Goal: Task Accomplishment & Management: Use online tool/utility

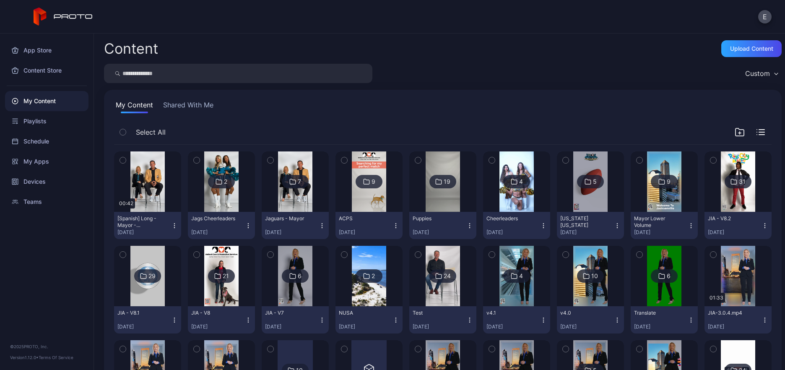
click at [288, 192] on img at bounding box center [295, 181] width 34 height 60
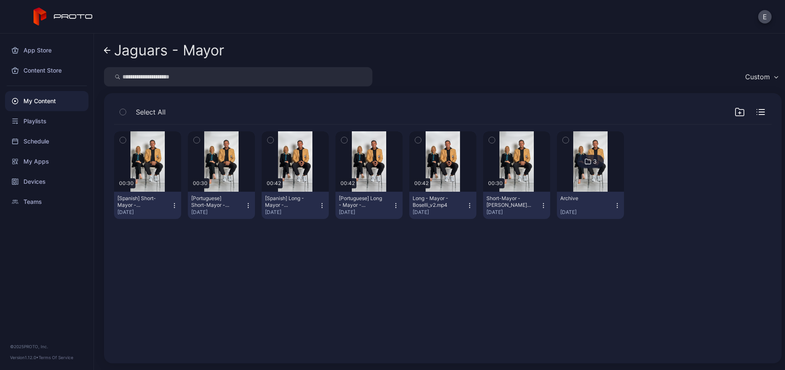
click at [466, 204] on icon "button" at bounding box center [469, 205] width 7 height 7
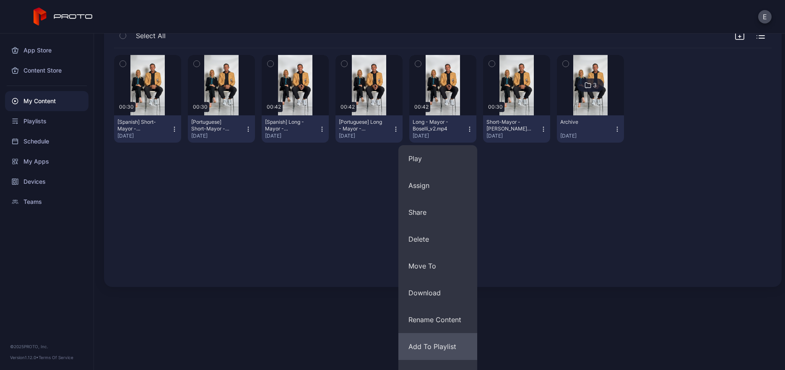
scroll to position [93, 0]
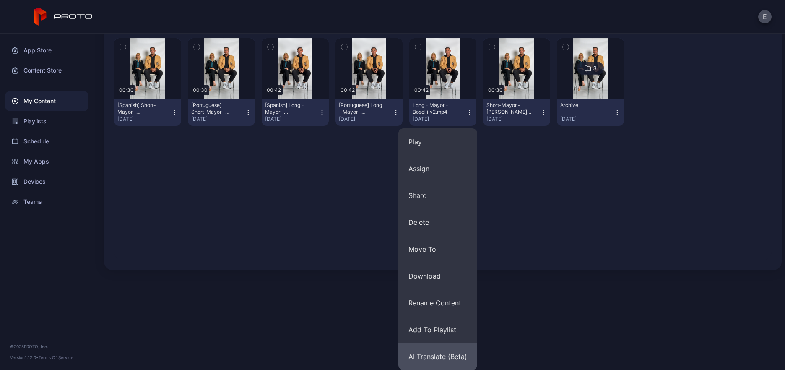
click at [443, 357] on button "AI Translate (Beta)" at bounding box center [438, 356] width 79 height 27
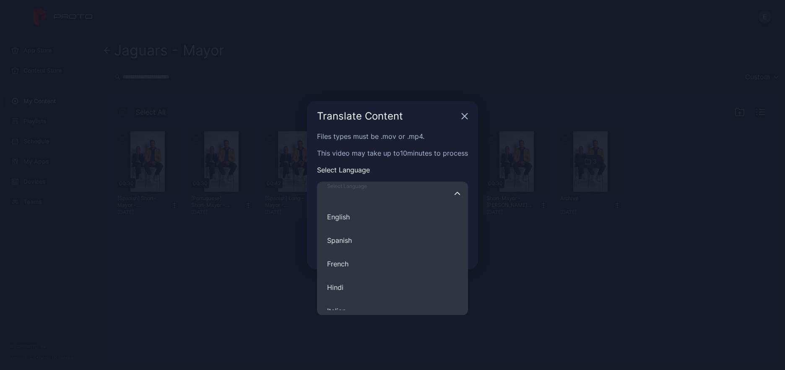
click at [407, 193] on input "Select Language English Spanish French Hindi Italian German Polish Portuguese C…" at bounding box center [392, 193] width 151 height 23
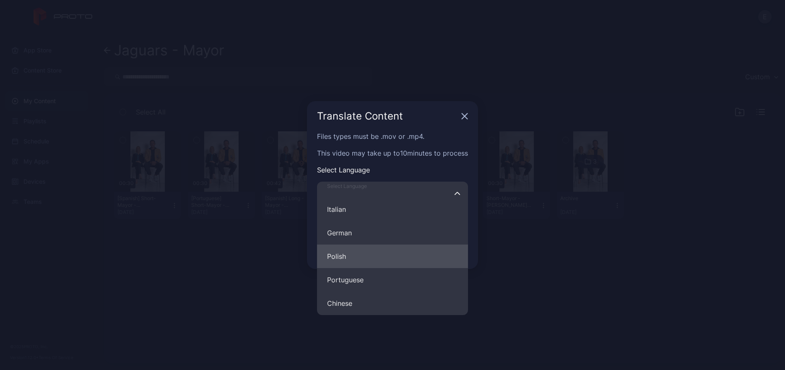
scroll to position [126, 0]
click at [362, 259] on button "Portuguese" at bounding box center [392, 254] width 151 height 23
type input "**********"
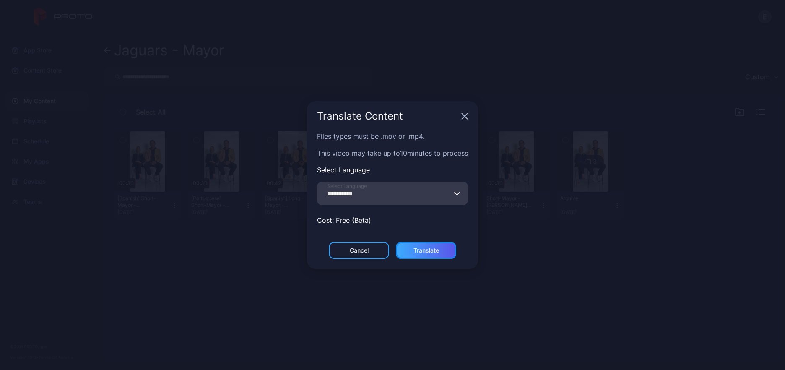
click at [423, 247] on div "Translate" at bounding box center [427, 250] width 26 height 7
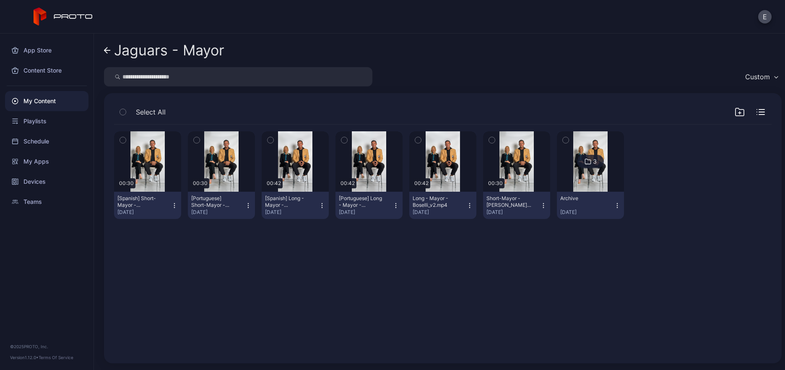
click at [466, 203] on icon "button" at bounding box center [469, 205] width 7 height 7
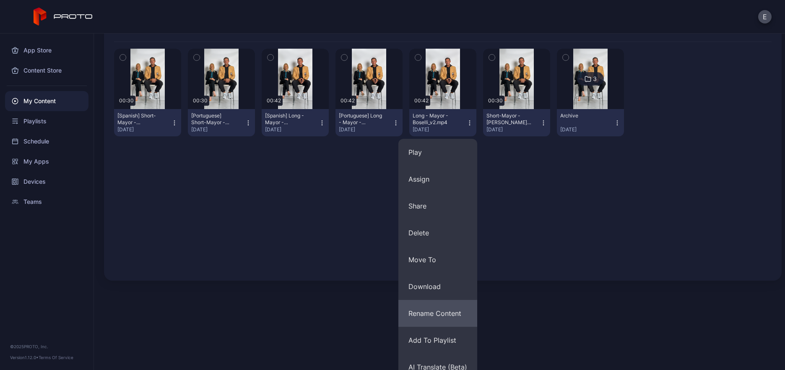
scroll to position [93, 0]
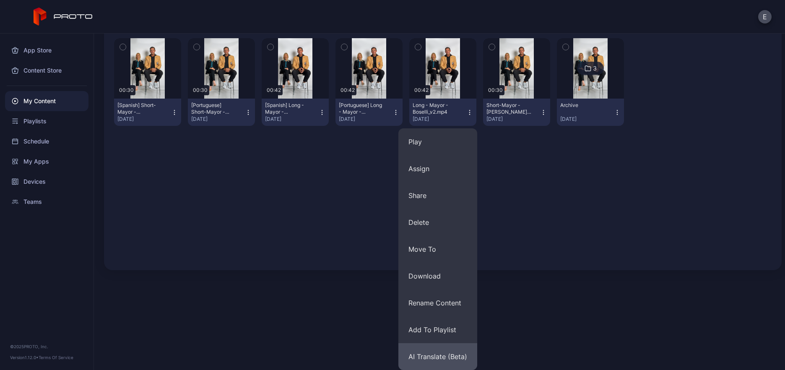
click at [448, 358] on button "AI Translate (Beta)" at bounding box center [438, 356] width 79 height 27
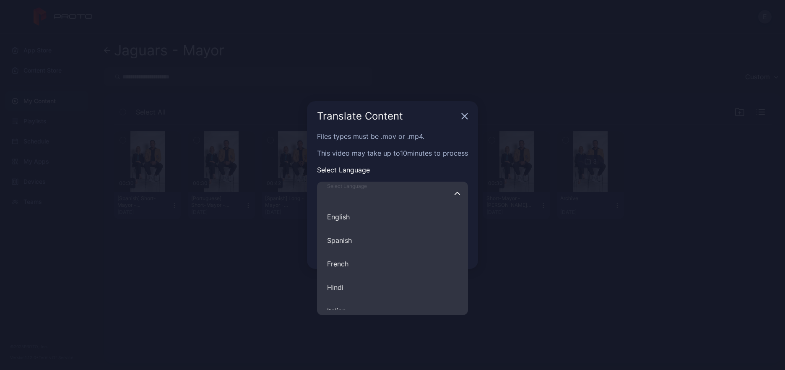
click at [440, 191] on input "Select Language English Spanish French Hindi Italian German Polish Portuguese C…" at bounding box center [392, 193] width 151 height 23
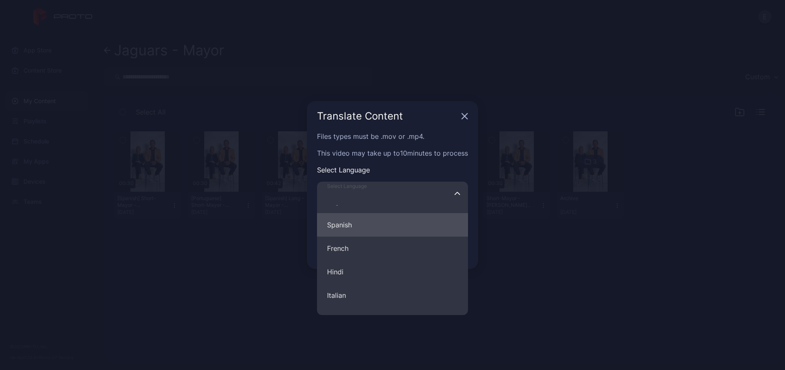
scroll to position [16, 0]
click at [404, 226] on button "Spanish" at bounding box center [392, 223] width 151 height 23
type input "*******"
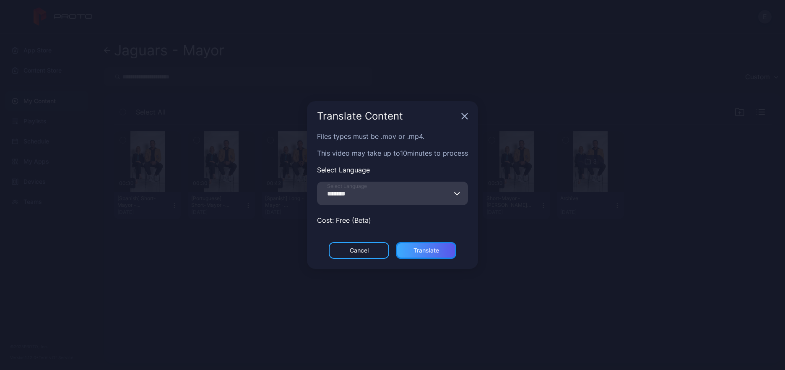
click at [418, 247] on div "Translate" at bounding box center [427, 250] width 26 height 7
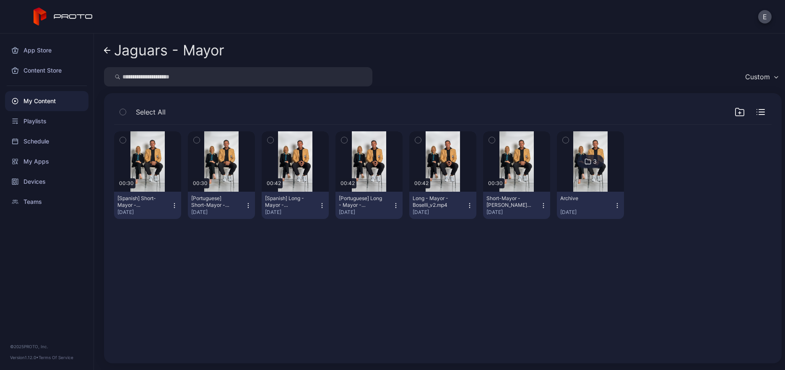
click at [540, 204] on icon "button" at bounding box center [543, 205] width 7 height 7
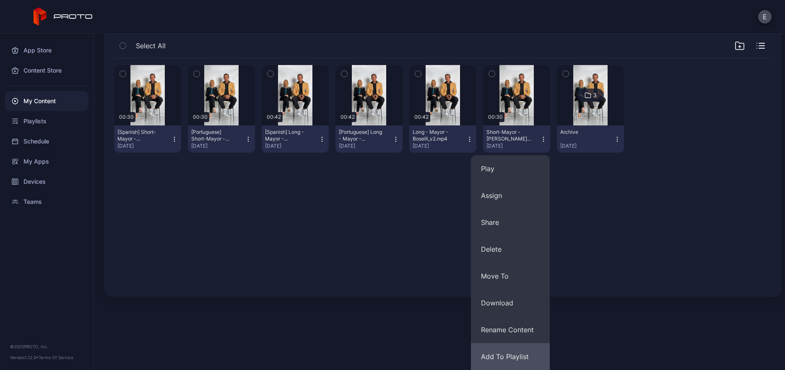
scroll to position [93, 0]
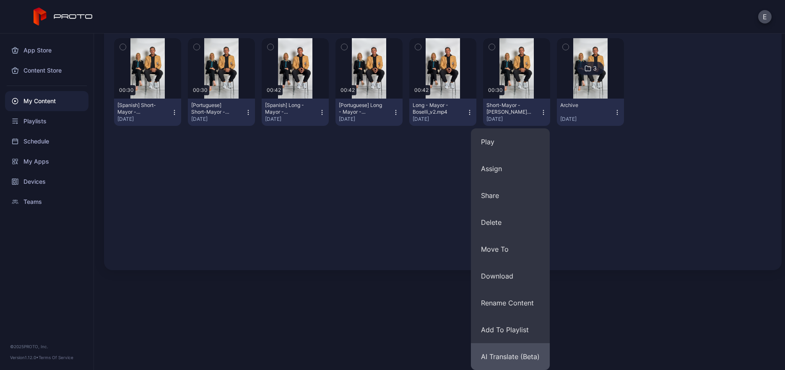
click at [518, 357] on button "AI Translate (Beta)" at bounding box center [510, 356] width 79 height 27
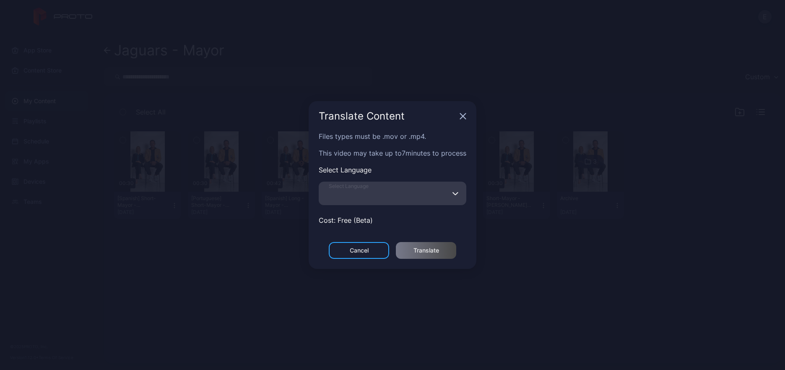
click at [432, 194] on input "Select Language" at bounding box center [393, 193] width 148 height 23
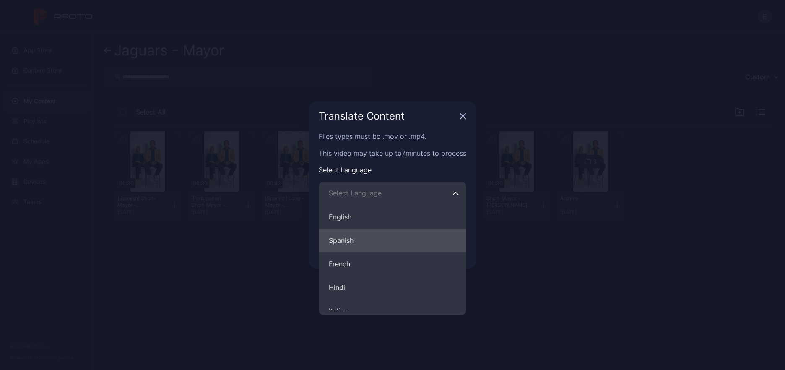
click at [398, 231] on button "Spanish" at bounding box center [393, 240] width 148 height 23
type input "*******"
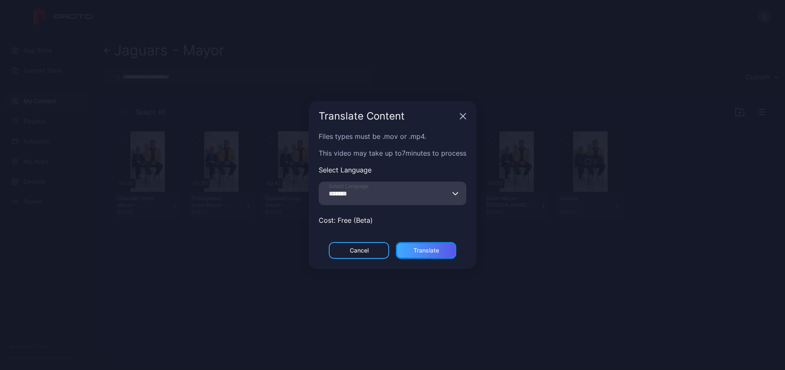
click at [432, 247] on div "Translate" at bounding box center [427, 250] width 26 height 7
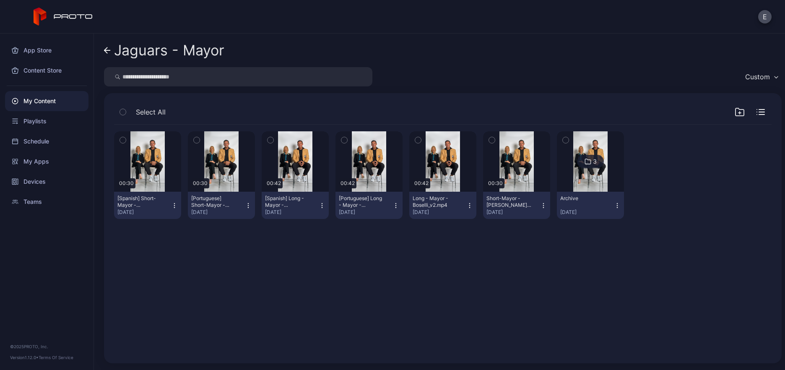
click at [540, 206] on icon "button" at bounding box center [543, 205] width 7 height 7
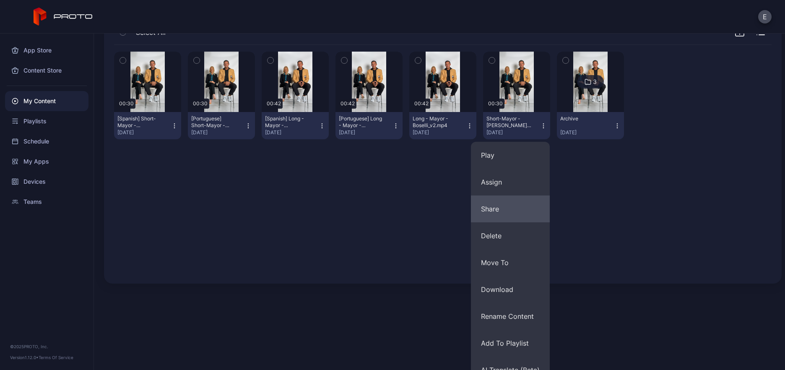
scroll to position [93, 0]
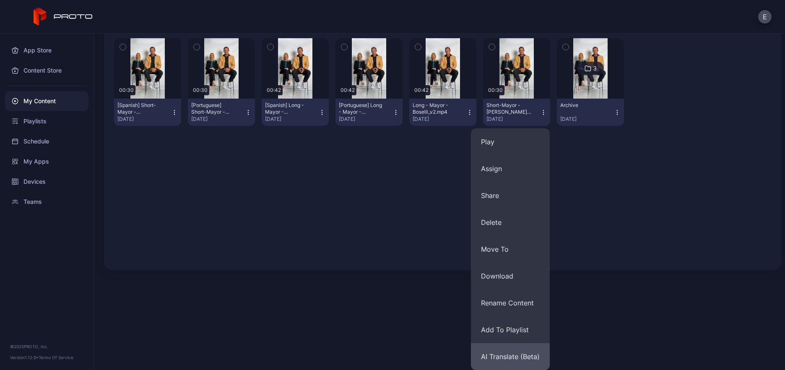
click at [514, 361] on button "AI Translate (Beta)" at bounding box center [510, 356] width 79 height 27
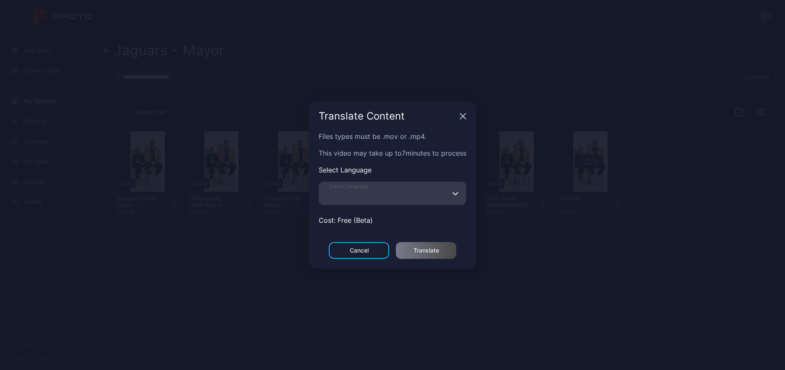
click at [441, 190] on input "Select Language" at bounding box center [393, 193] width 148 height 23
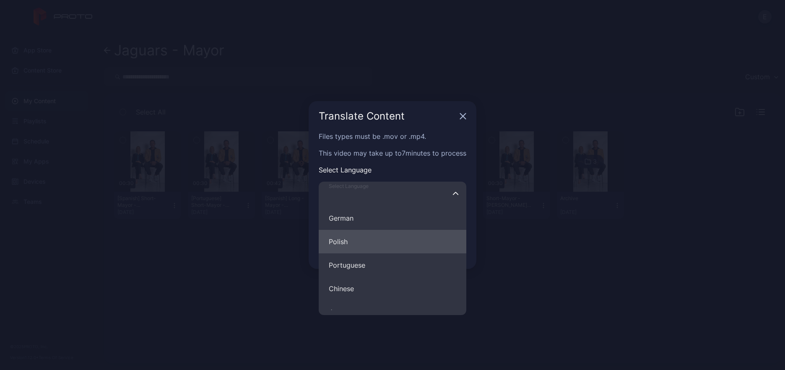
scroll to position [129, 0]
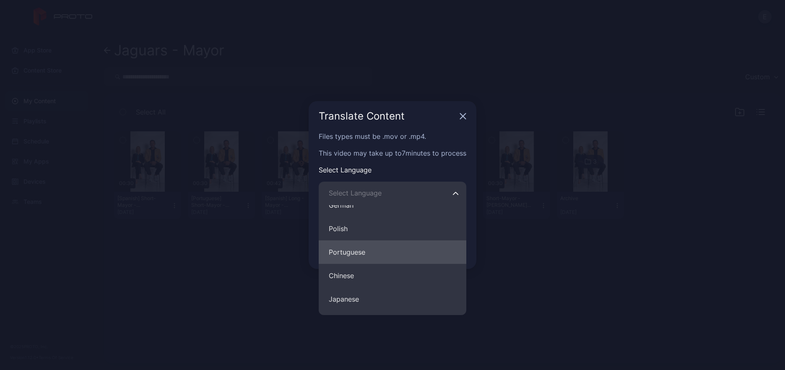
click at [421, 240] on button "Portuguese" at bounding box center [393, 251] width 148 height 23
type input "**********"
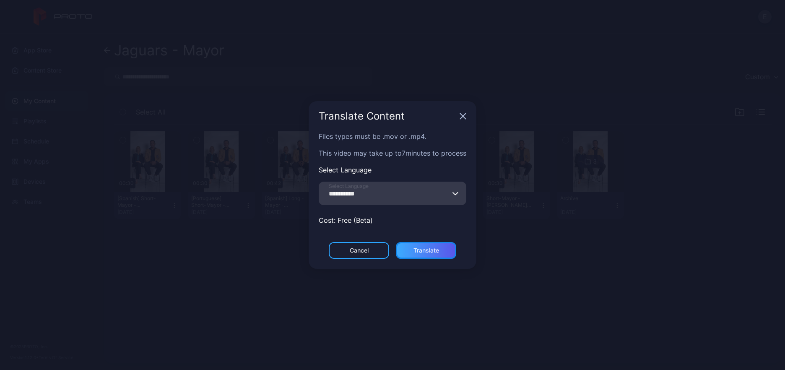
click at [422, 247] on div "Translate" at bounding box center [427, 250] width 26 height 7
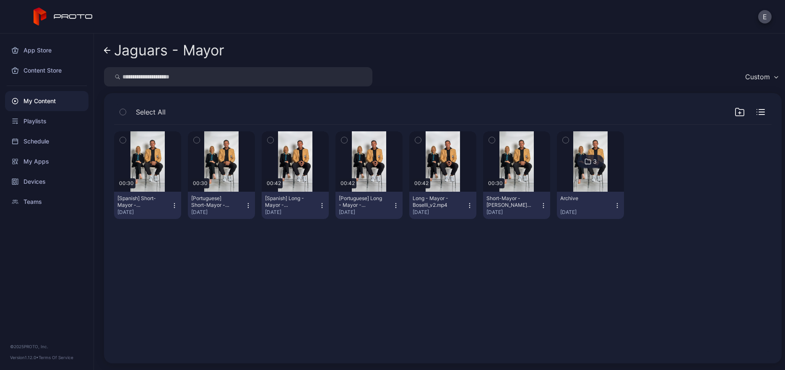
click at [39, 99] on div "My Content" at bounding box center [46, 101] width 83 height 20
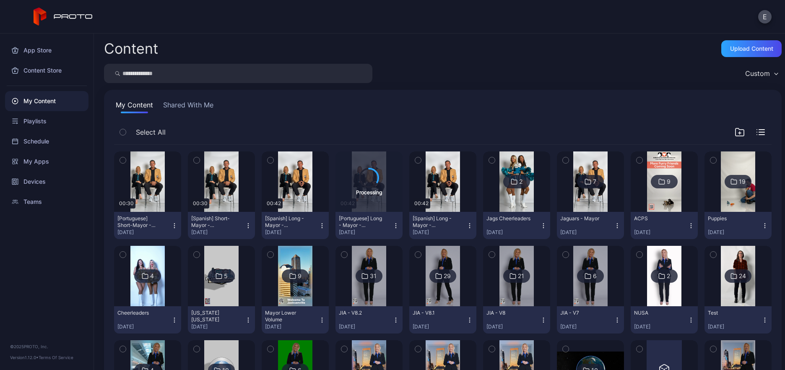
click at [322, 225] on icon "button" at bounding box center [322, 225] width 0 height 0
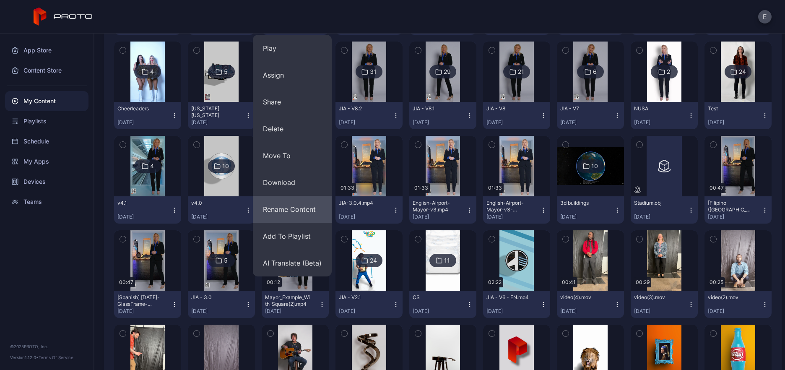
scroll to position [202, 0]
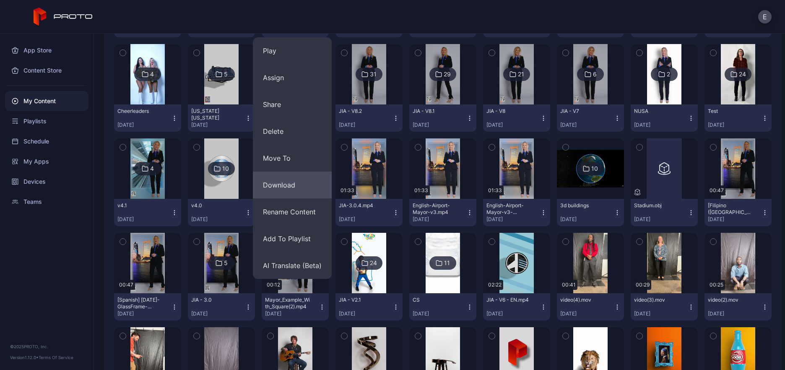
click at [279, 180] on button "Download" at bounding box center [292, 185] width 79 height 27
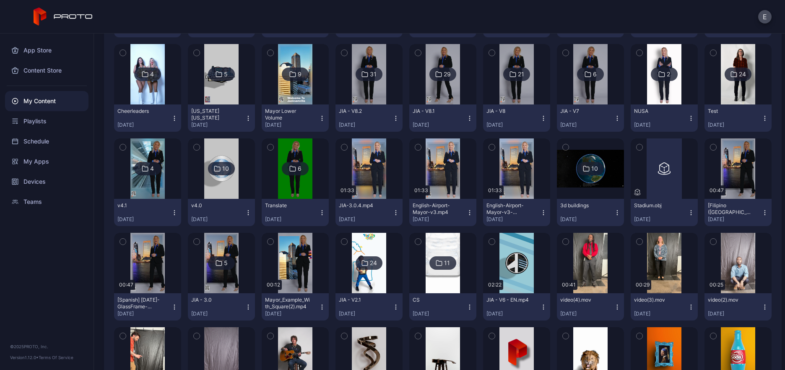
scroll to position [0, 0]
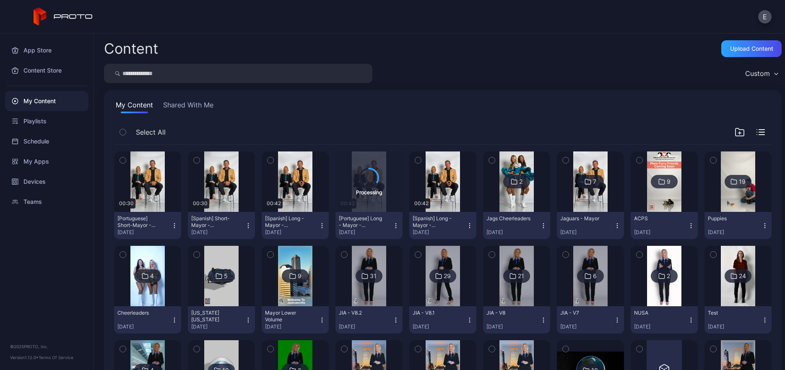
click at [174, 223] on icon "button" at bounding box center [174, 223] width 0 height 0
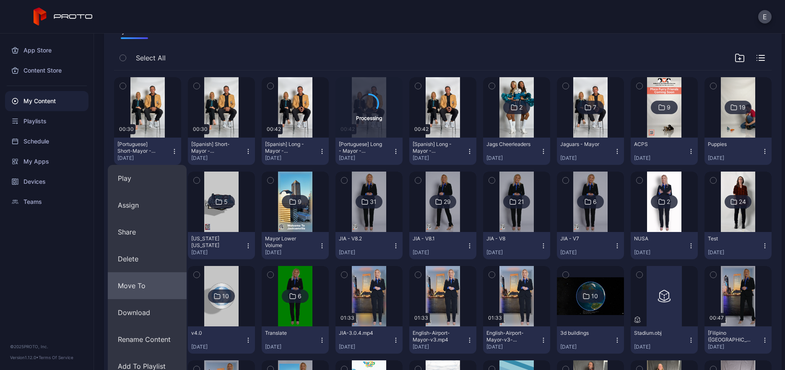
scroll to position [85, 0]
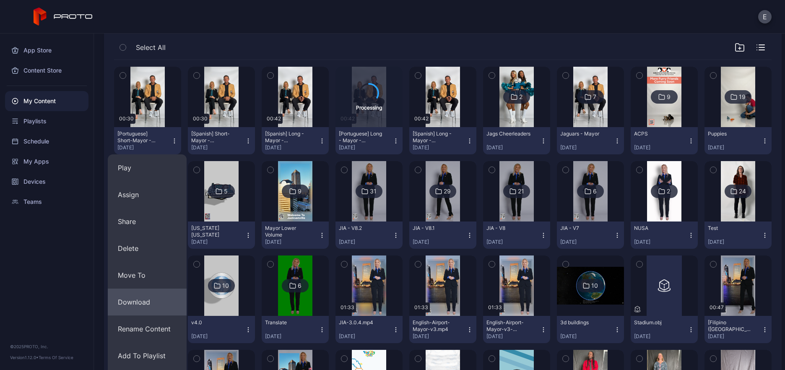
click at [137, 304] on button "Download" at bounding box center [147, 302] width 79 height 27
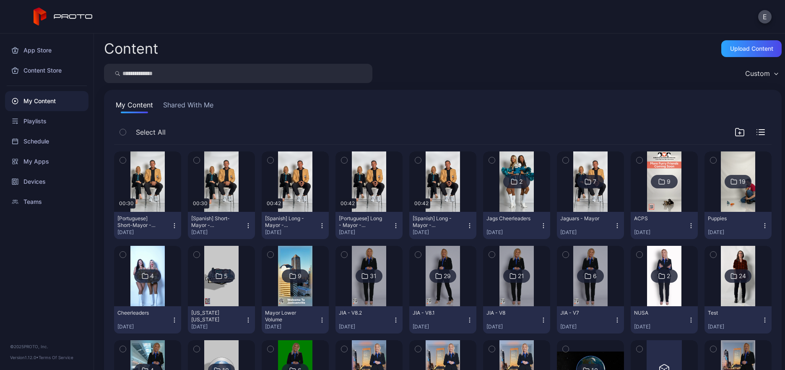
click at [393, 222] on icon "button" at bounding box center [396, 225] width 7 height 7
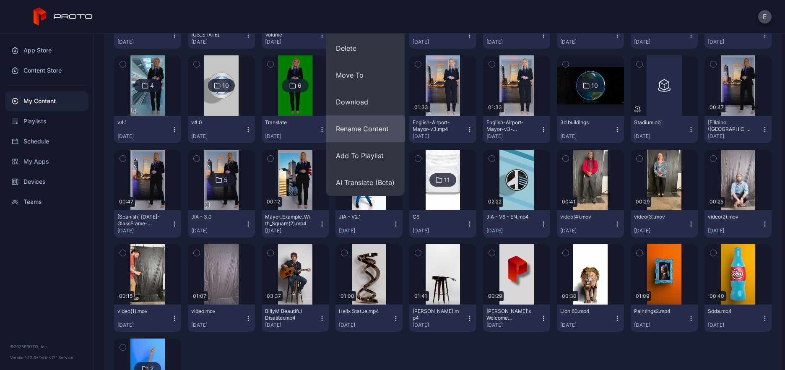
scroll to position [281, 0]
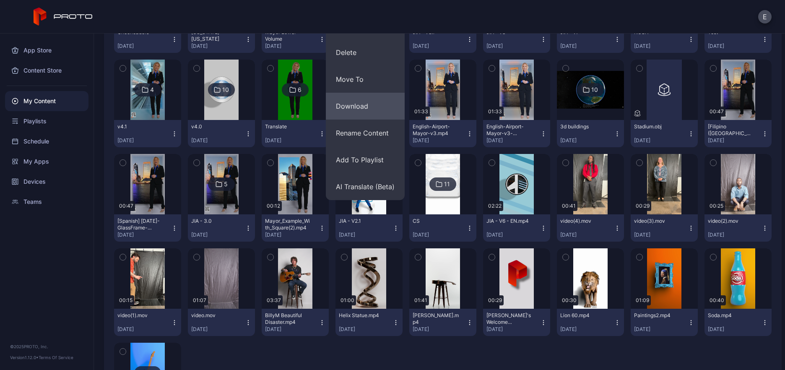
click at [356, 104] on button "Download" at bounding box center [365, 106] width 79 height 27
